Goal: Entertainment & Leisure: Consume media (video, audio)

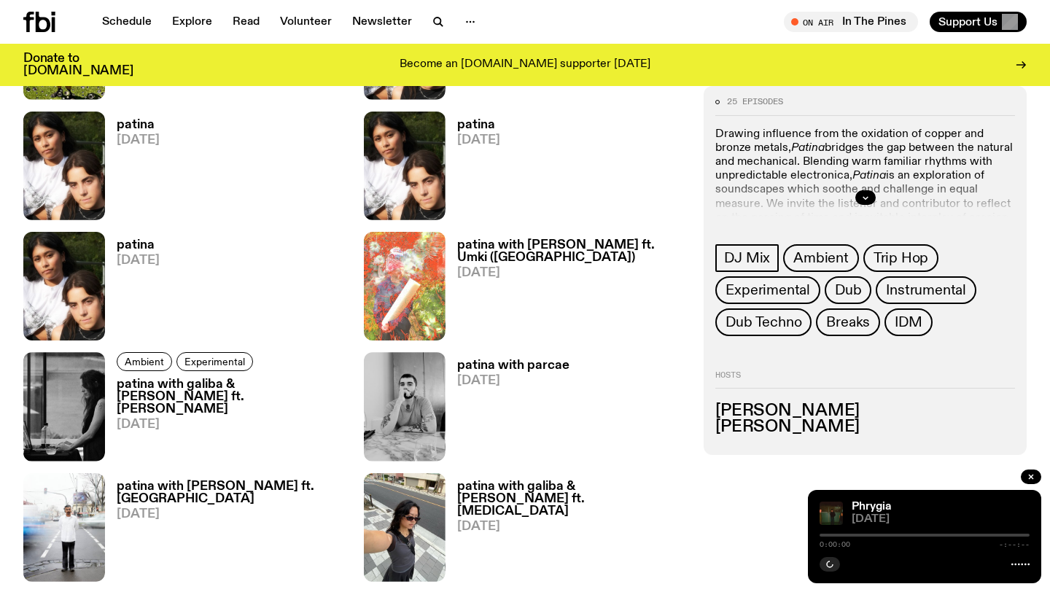
scroll to position [862, 0]
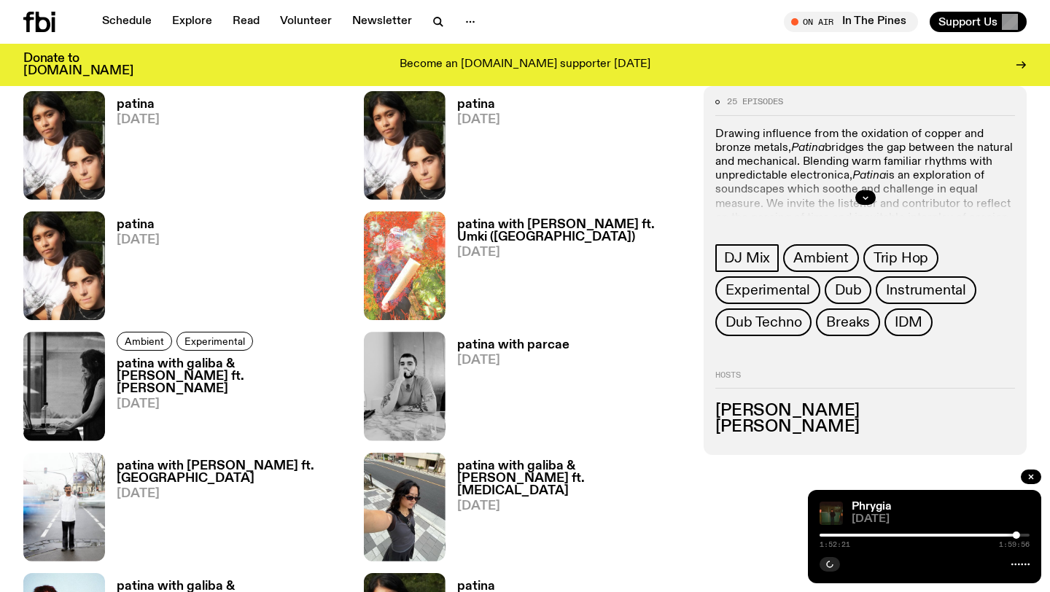
click at [146, 227] on h3 "patina" at bounding box center [138, 225] width 43 height 12
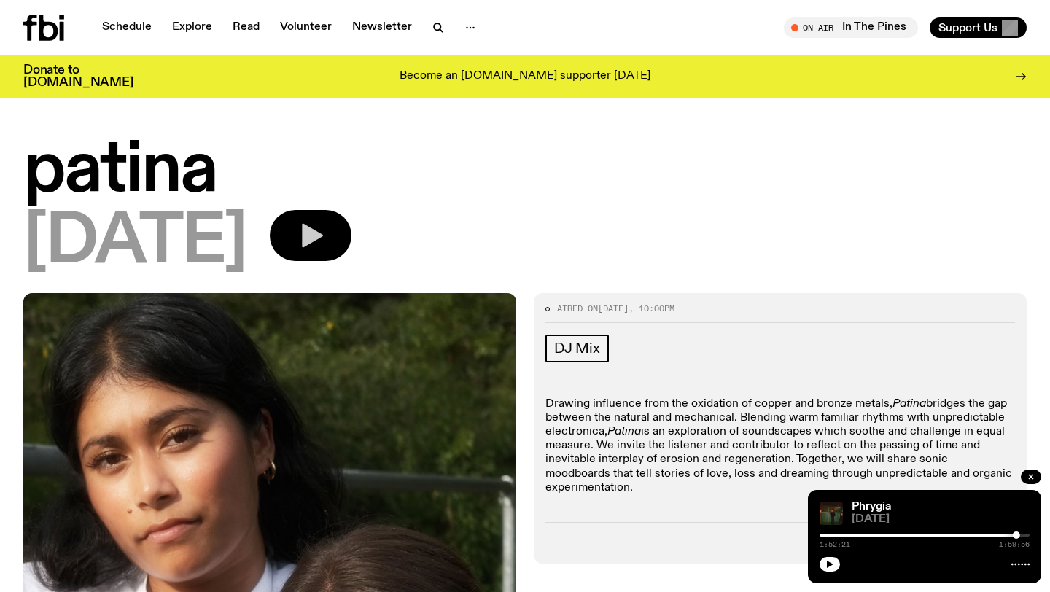
click at [351, 240] on button "button" at bounding box center [311, 235] width 82 height 51
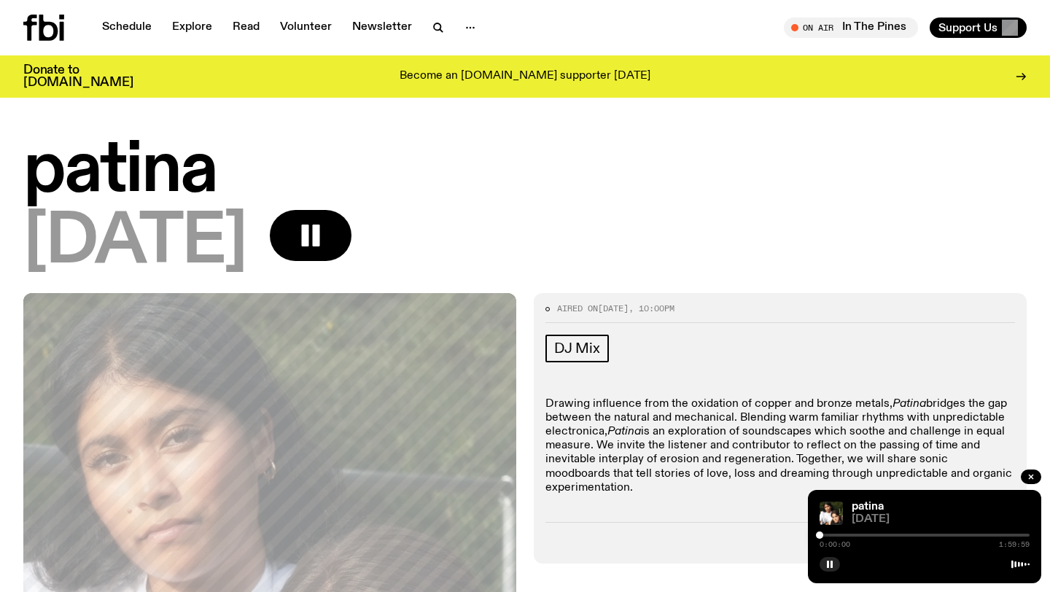
click at [863, 535] on div at bounding box center [924, 535] width 210 height 3
click at [886, 534] on div at bounding box center [924, 535] width 210 height 3
click at [921, 533] on div "0:37:56 1:59:59" at bounding box center [924, 539] width 210 height 17
click at [921, 534] on div at bounding box center [924, 535] width 210 height 3
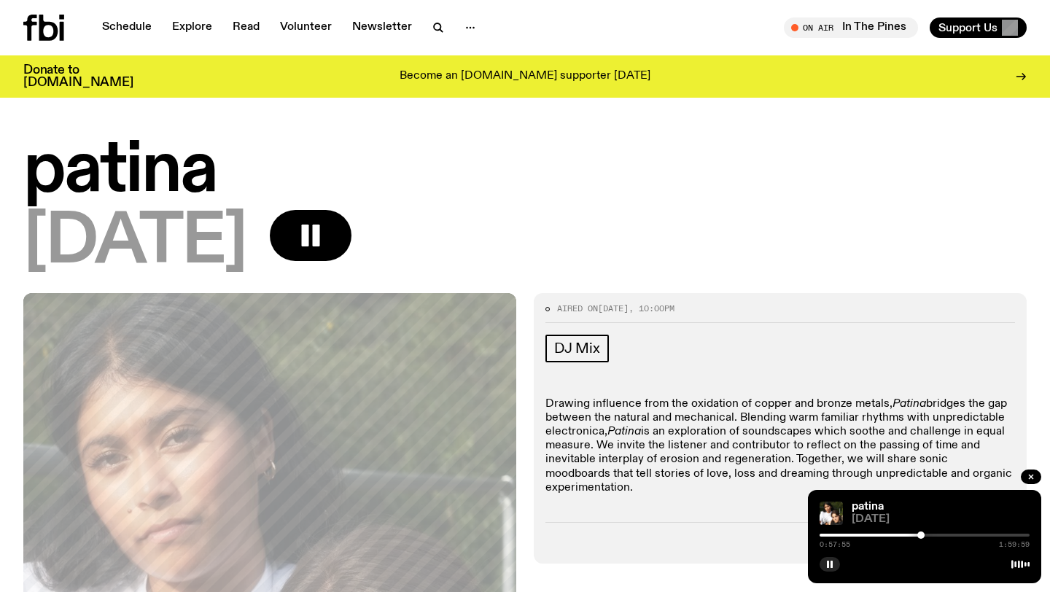
click at [939, 534] on div at bounding box center [924, 535] width 210 height 3
click at [972, 536] on div at bounding box center [924, 535] width 210 height 3
click at [958, 534] on div at bounding box center [867, 535] width 210 height 3
